Goal: Book appointment/travel/reservation

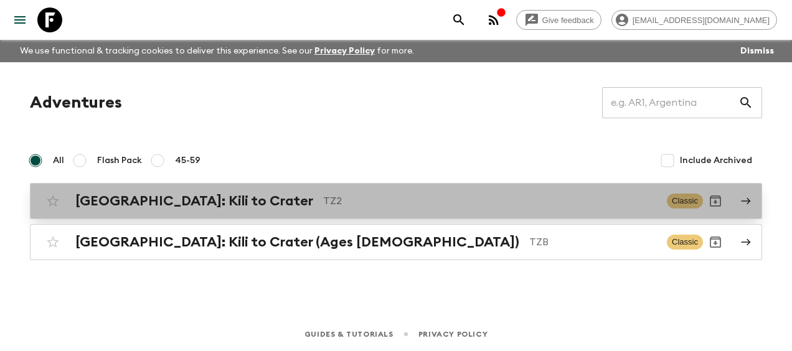
click at [124, 194] on h2 "[GEOGRAPHIC_DATA]: Kili to Crater" at bounding box center [194, 201] width 238 height 16
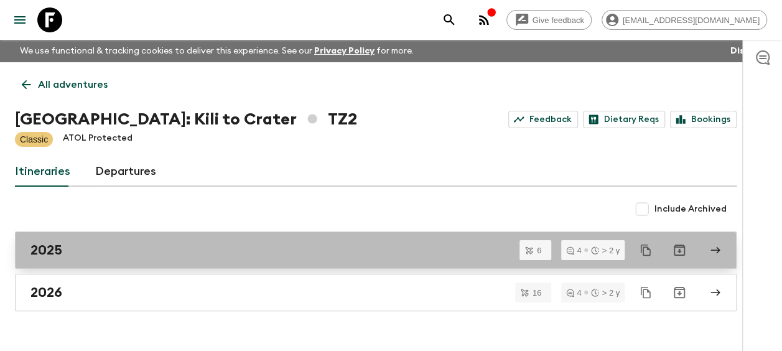
click at [78, 249] on div "2025" at bounding box center [363, 250] width 667 height 16
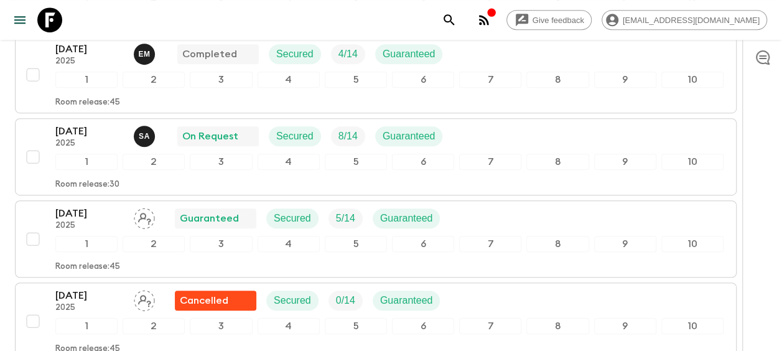
scroll to position [249, 0]
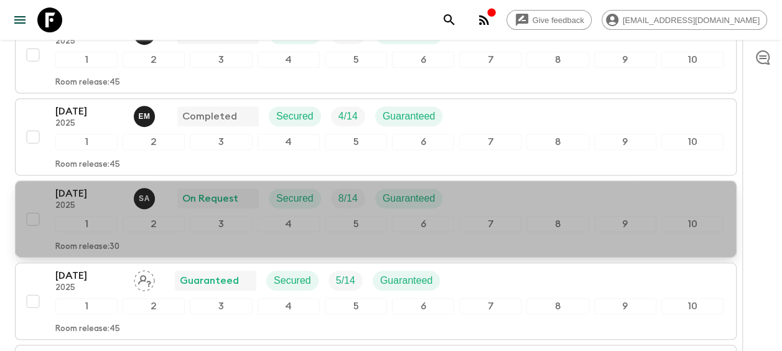
click at [70, 189] on p "[DATE]" at bounding box center [89, 193] width 68 height 15
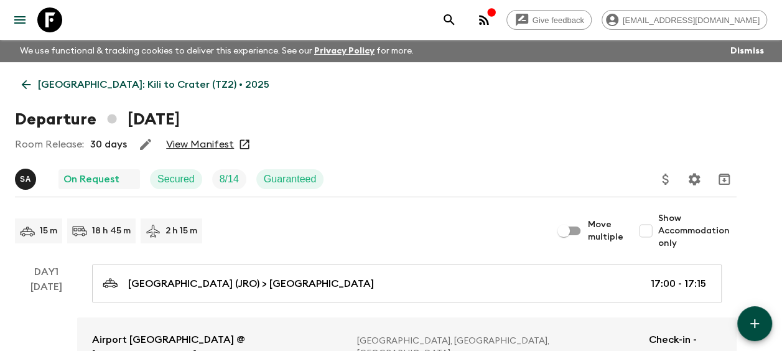
click at [208, 146] on link "View Manifest" at bounding box center [200, 144] width 68 height 12
click at [26, 85] on icon at bounding box center [26, 84] width 9 height 9
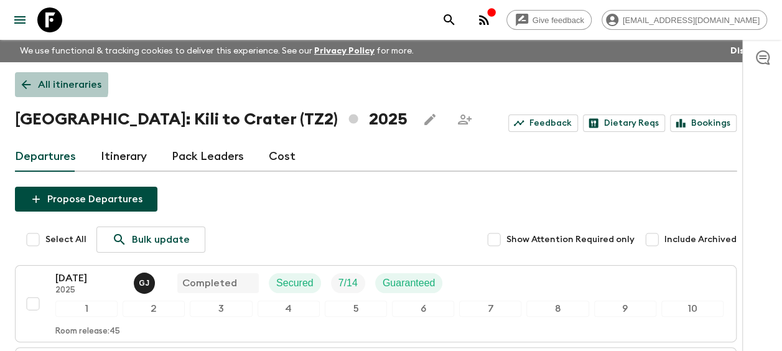
click at [26, 83] on icon at bounding box center [26, 85] width 14 height 14
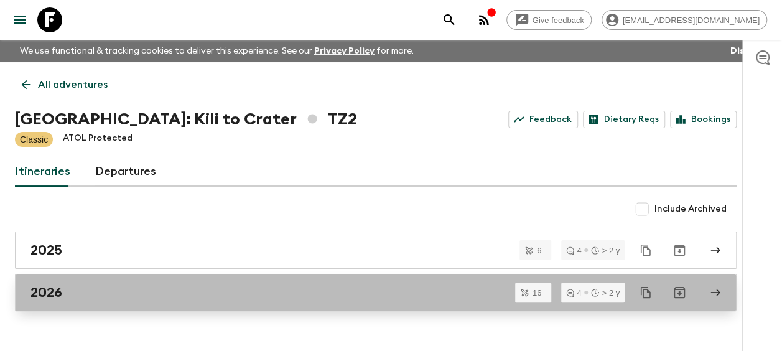
click at [67, 285] on div "2026" at bounding box center [363, 292] width 667 height 16
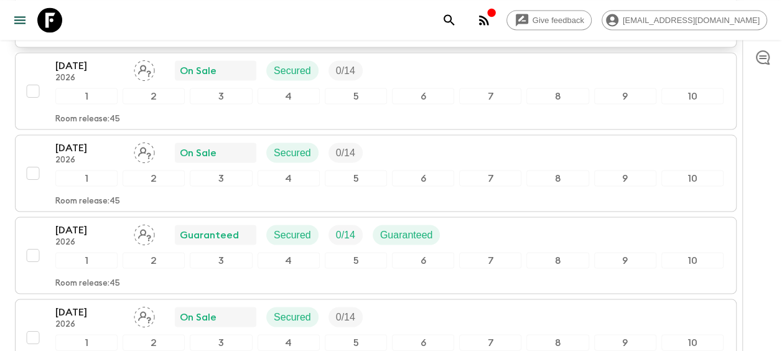
scroll to position [1074, 0]
